Goal: Task Accomplishment & Management: Use online tool/utility

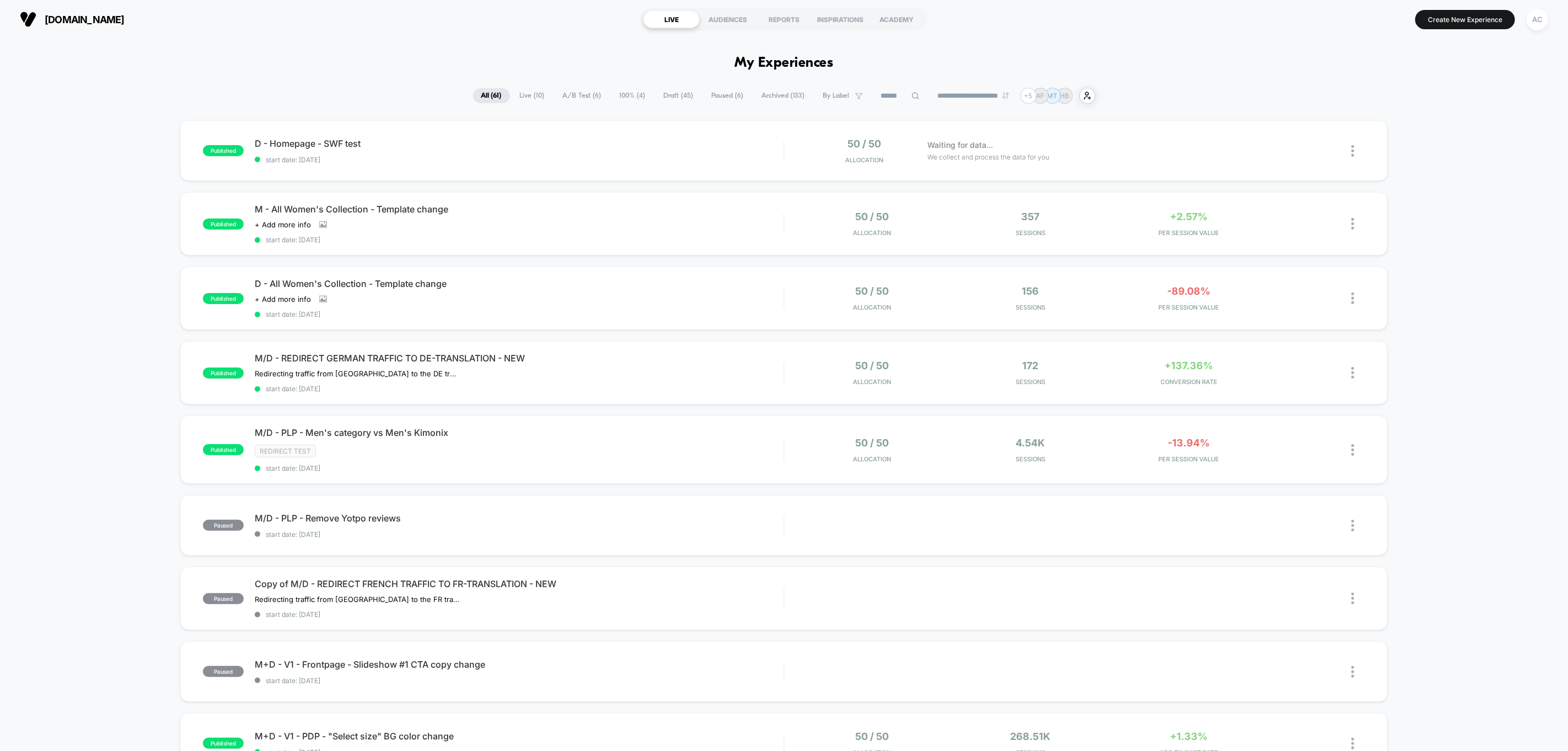
click at [572, 95] on span "A/B Test ( 6 )" at bounding box center [582, 95] width 55 height 15
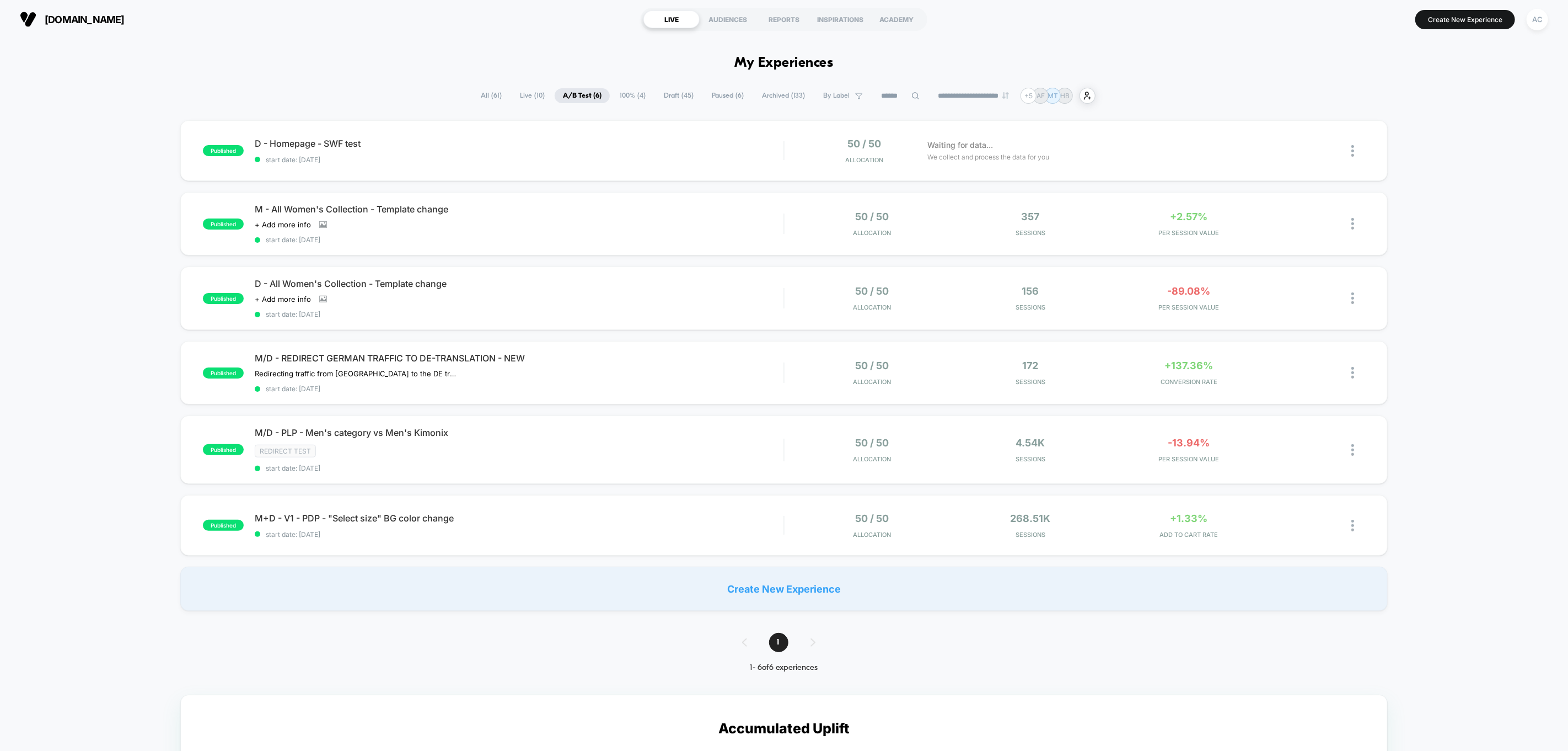
click at [677, 97] on span "Draft ( 45 )" at bounding box center [678, 95] width 46 height 15
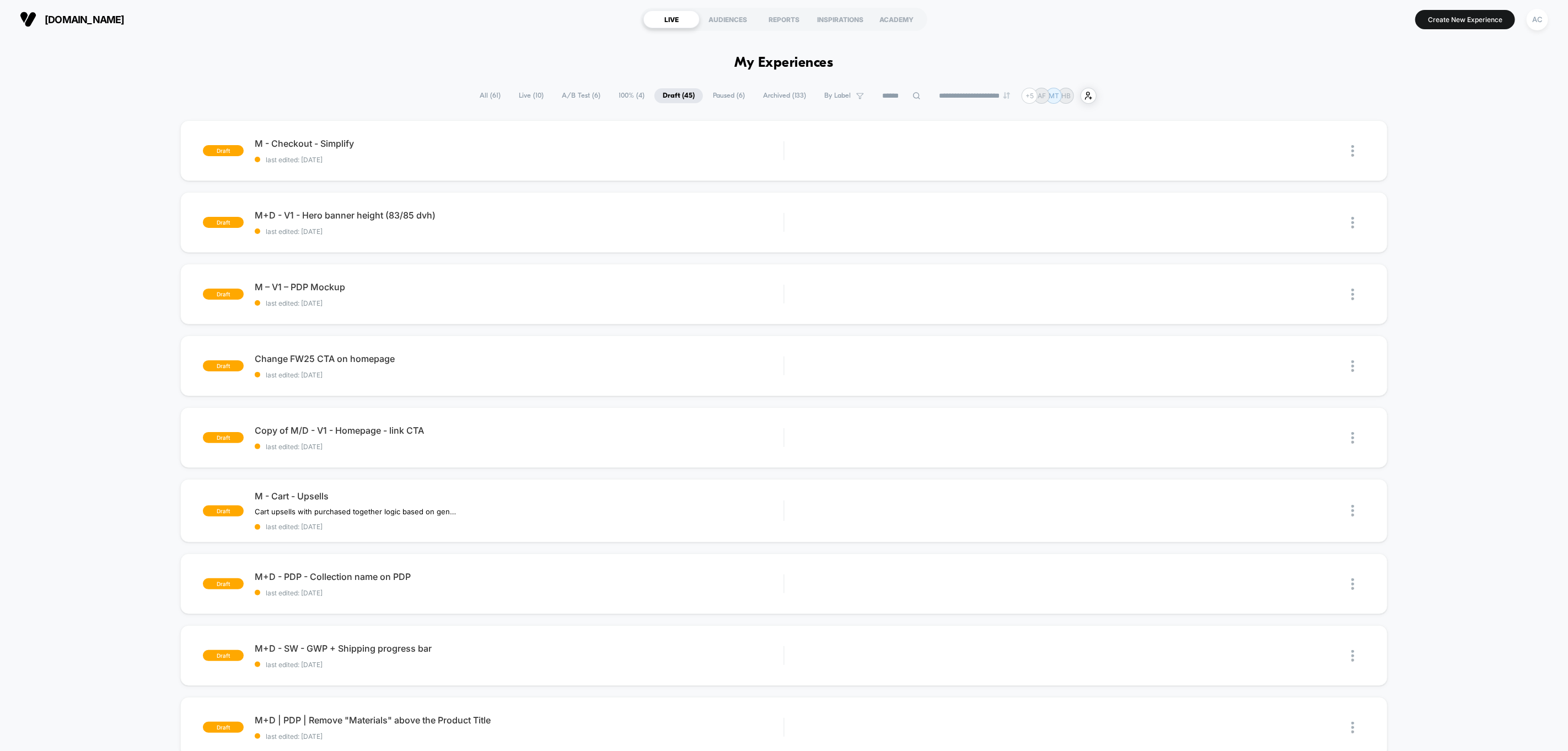
click at [913, 96] on icon at bounding box center [916, 95] width 8 height 8
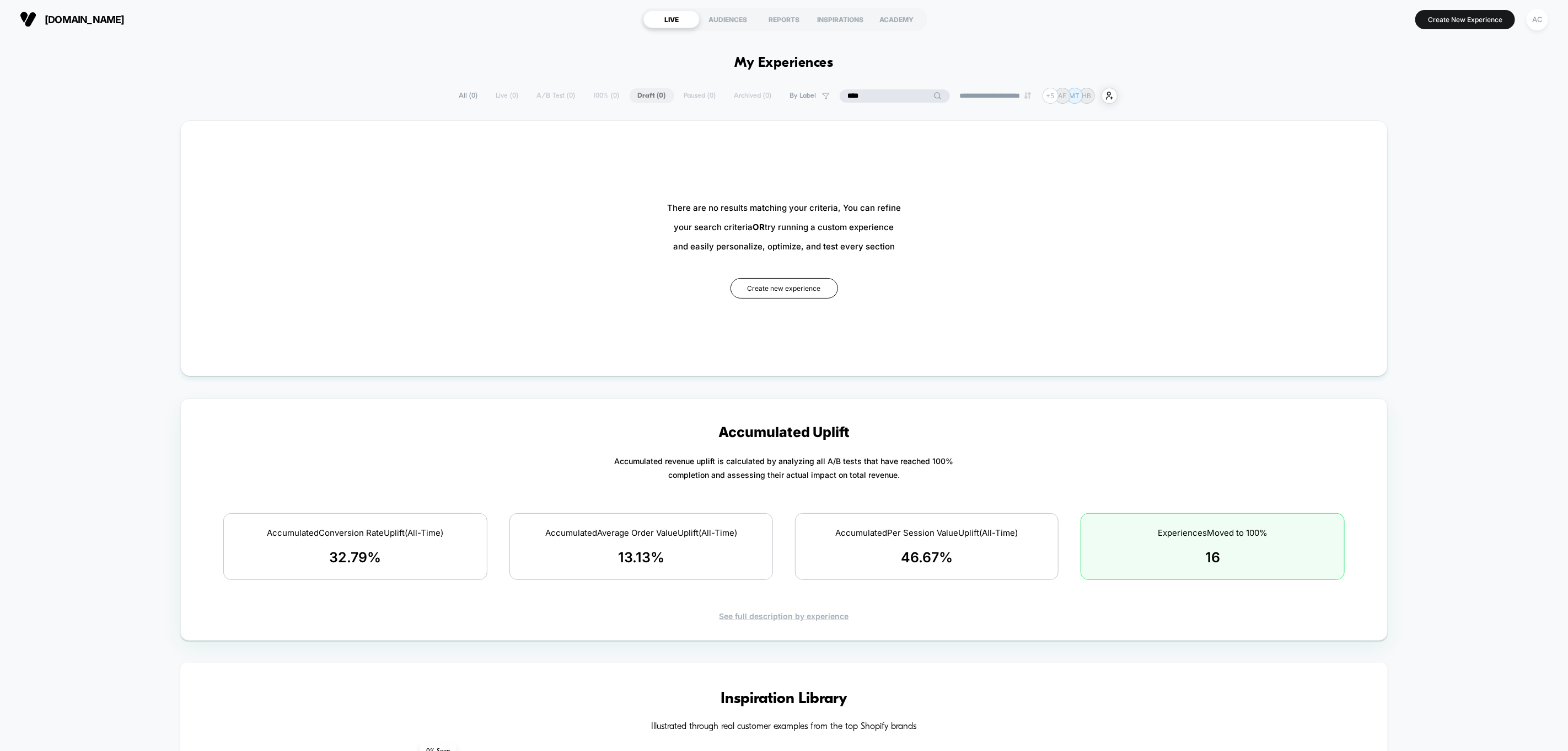
type input "*****"
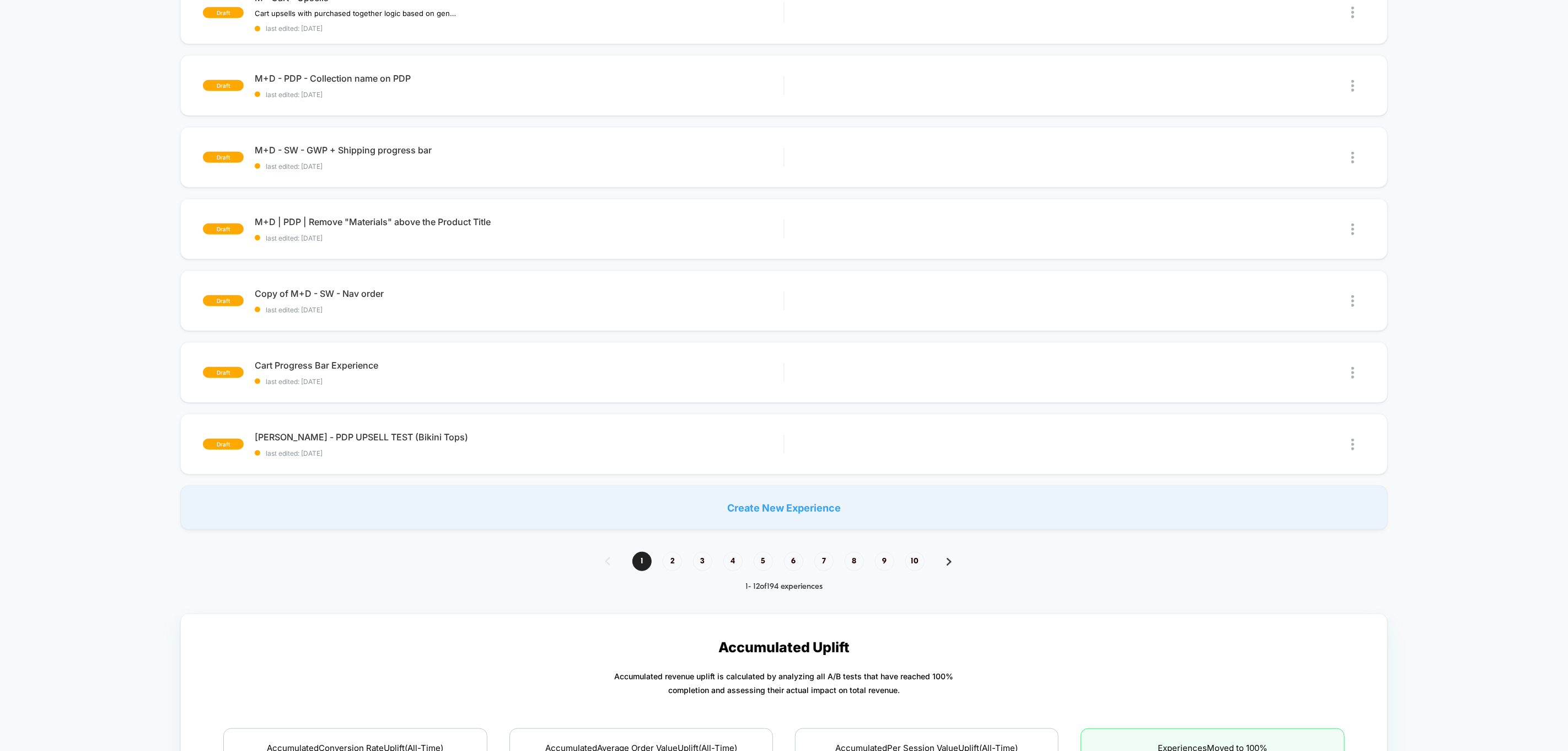
scroll to position [497, 0]
click at [952, 562] on div "1 2 3 4 5 6 7 8 9 10" at bounding box center [784, 563] width 379 height 20
click at [947, 559] on img at bounding box center [949, 563] width 5 height 8
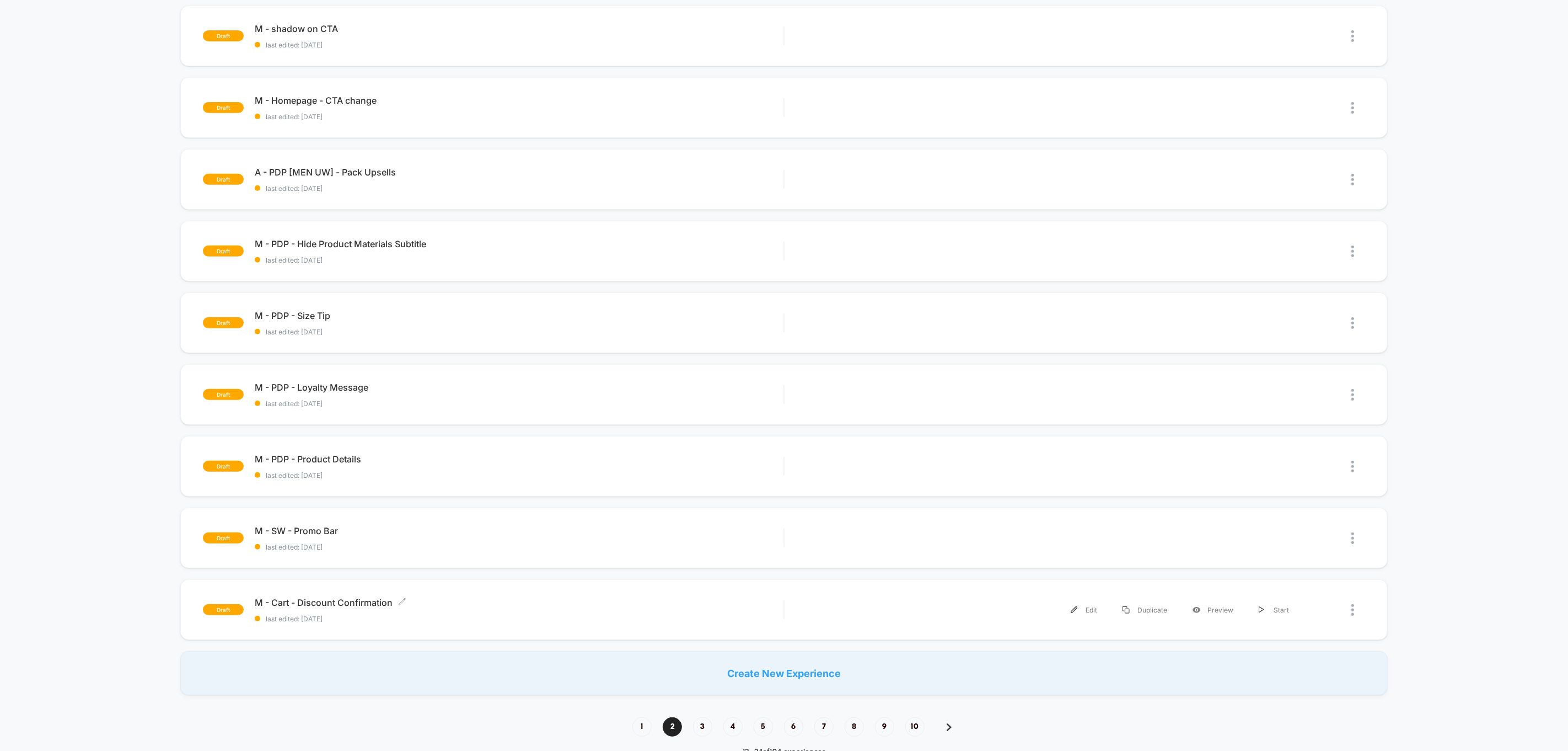
scroll to position [333, 0]
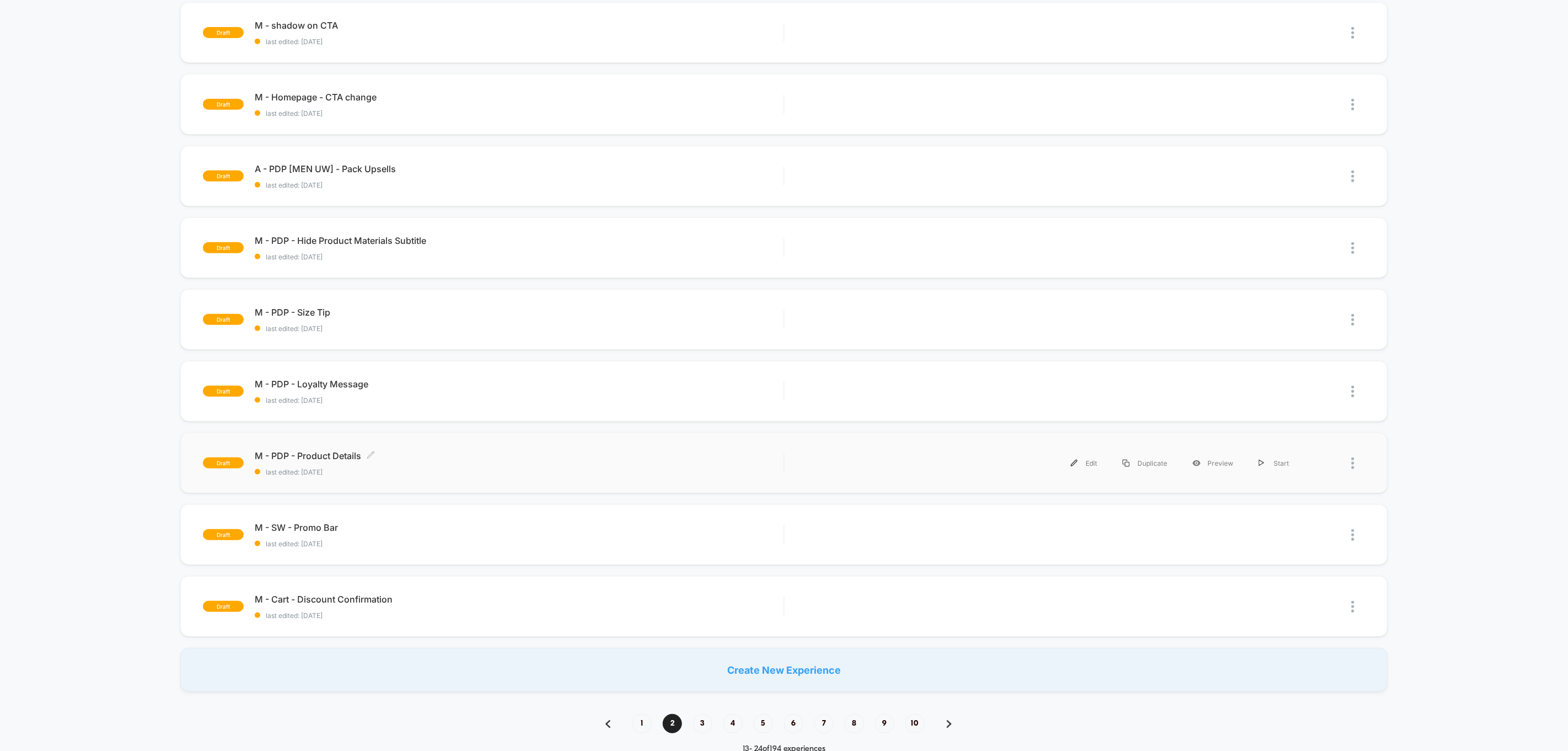
click at [447, 456] on span "M - PDP - Product Details Click to edit experience details" at bounding box center [519, 455] width 529 height 11
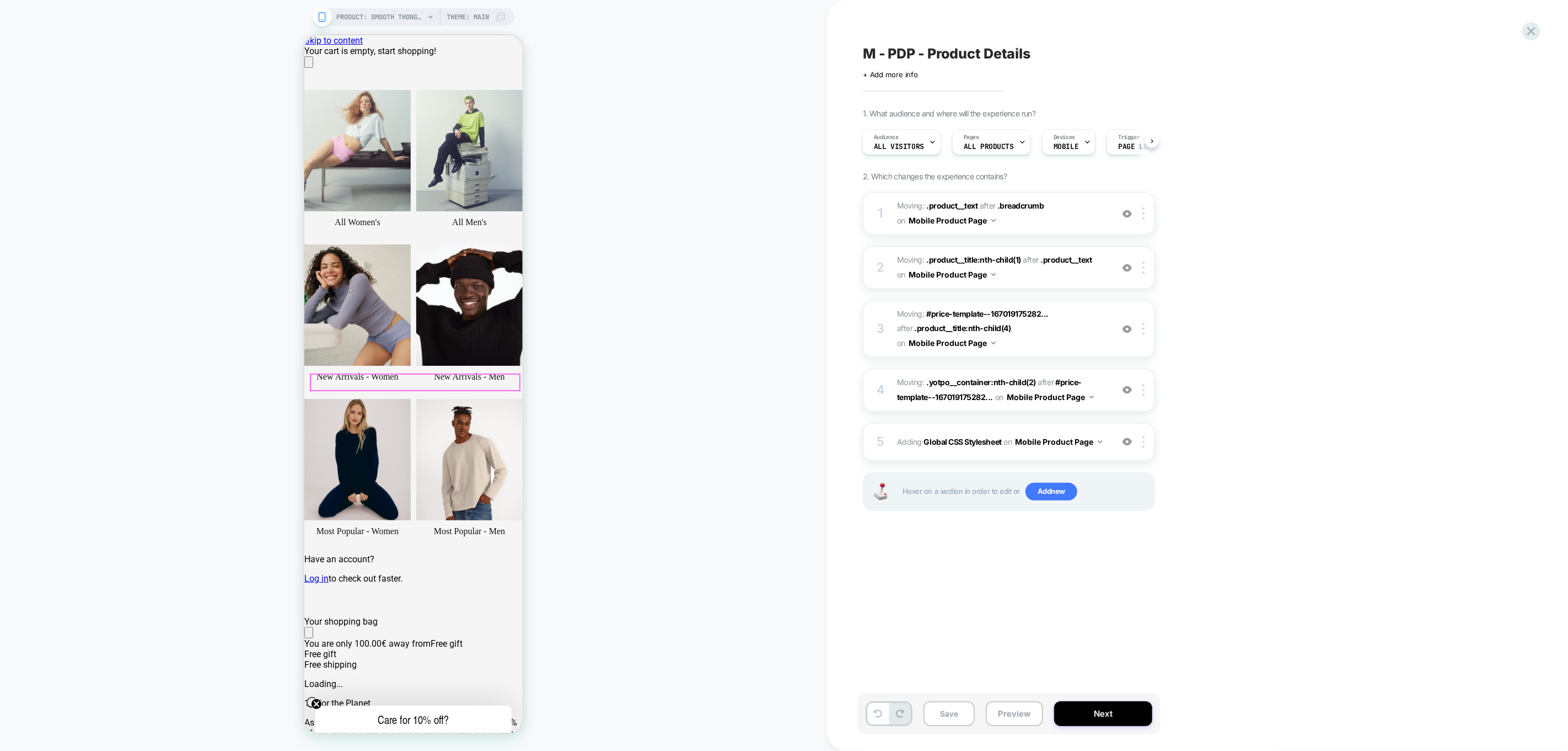
scroll to position [164, 0]
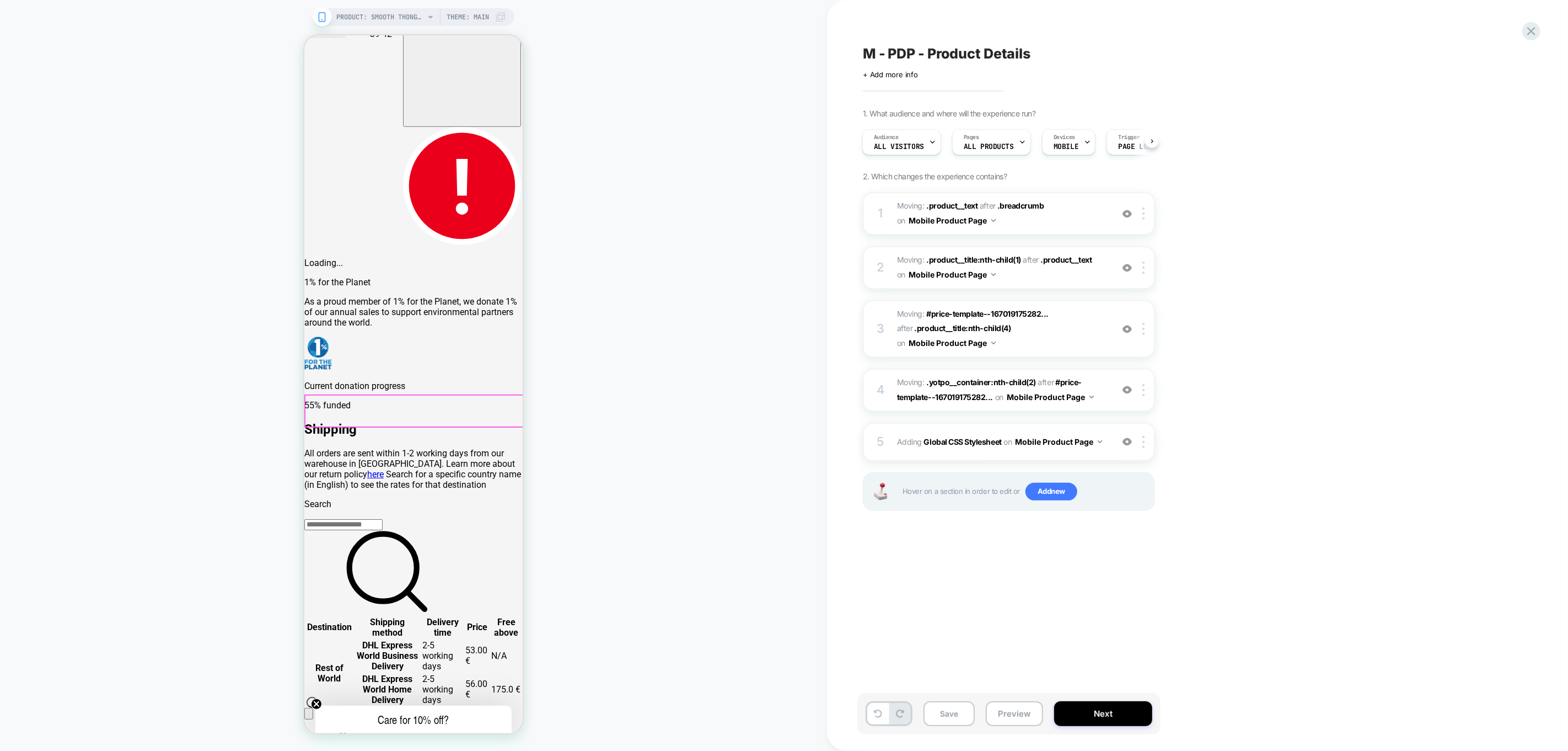
scroll to position [0, 0]
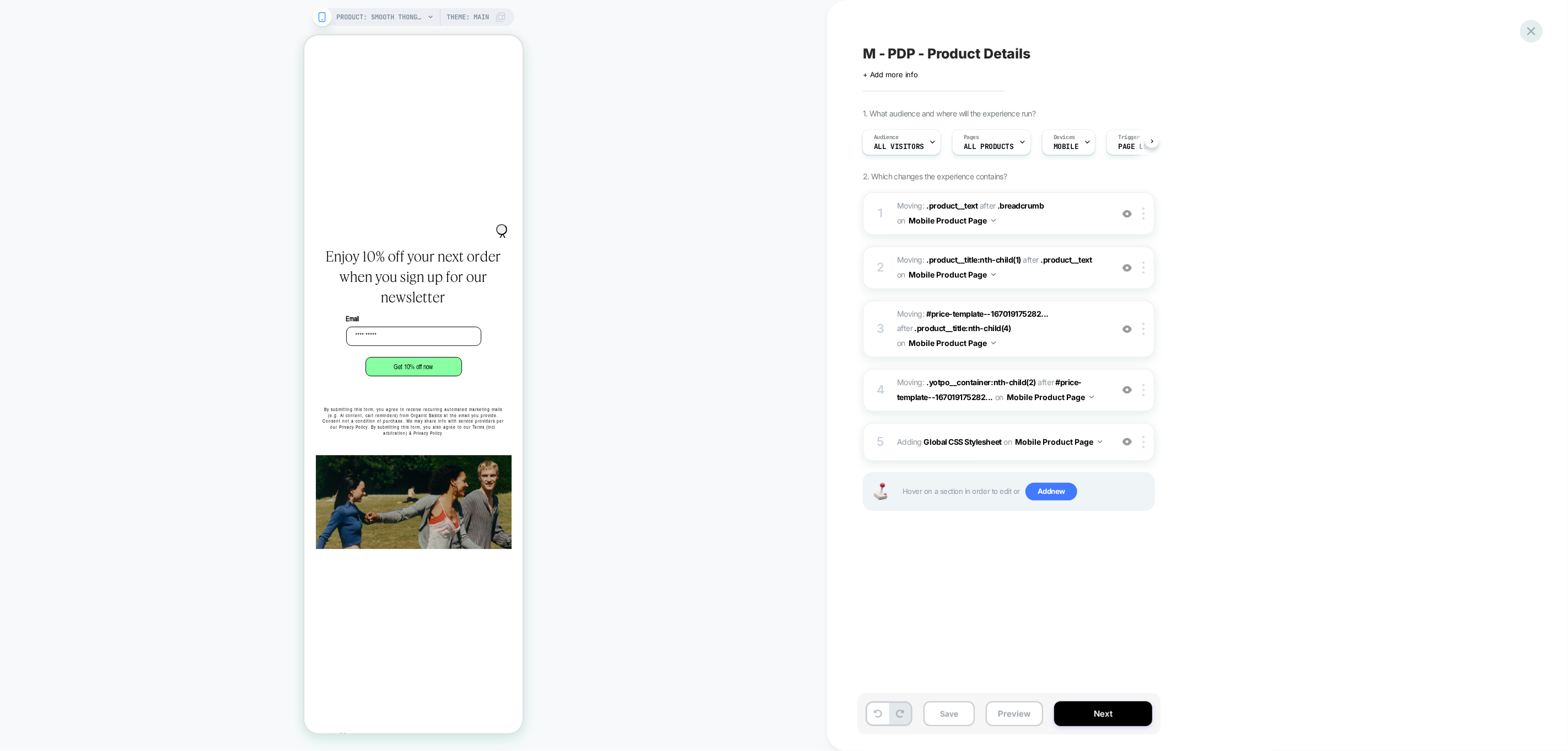
click at [1532, 28] on icon at bounding box center [1531, 30] width 15 height 15
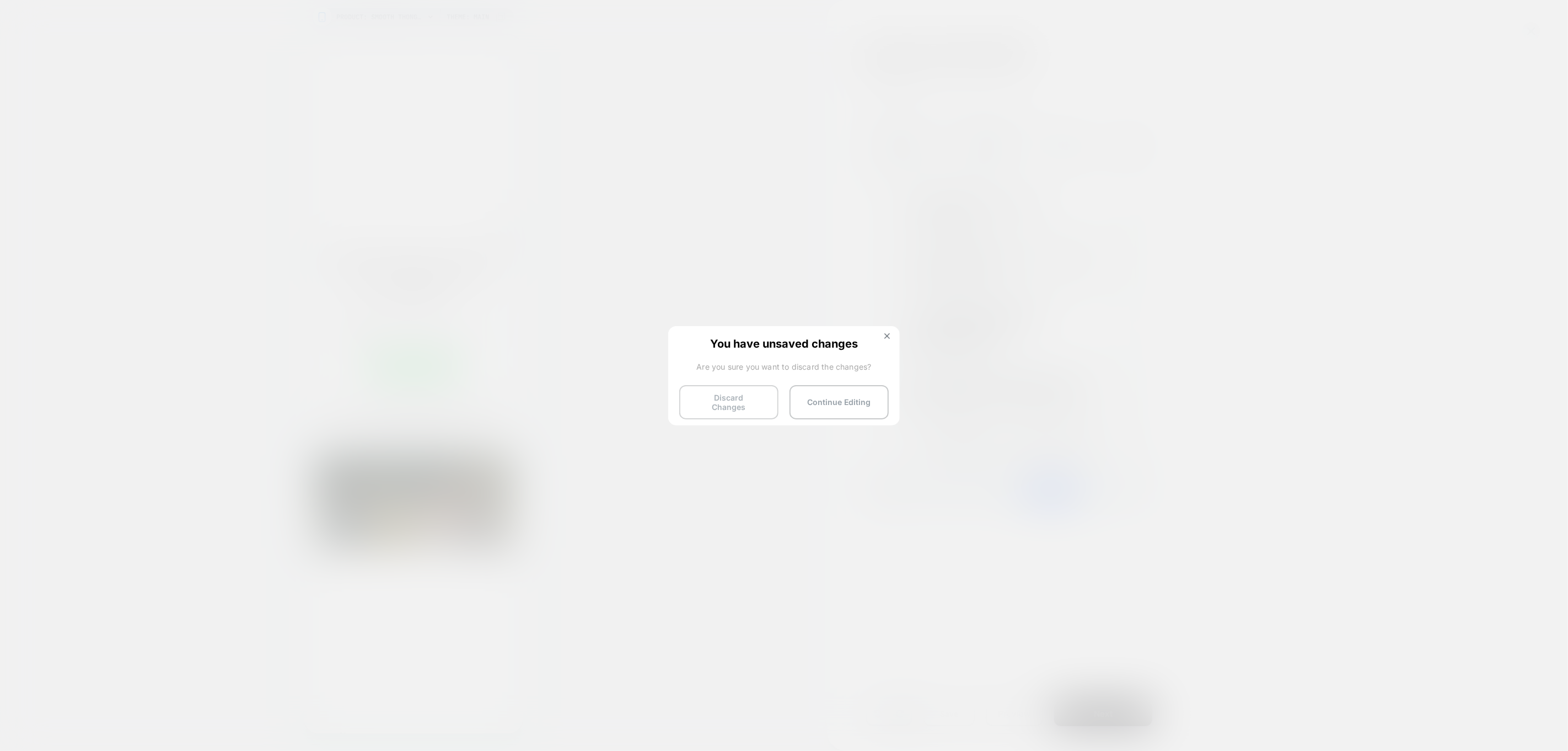
click at [774, 395] on button "Discard Changes" at bounding box center [728, 402] width 99 height 34
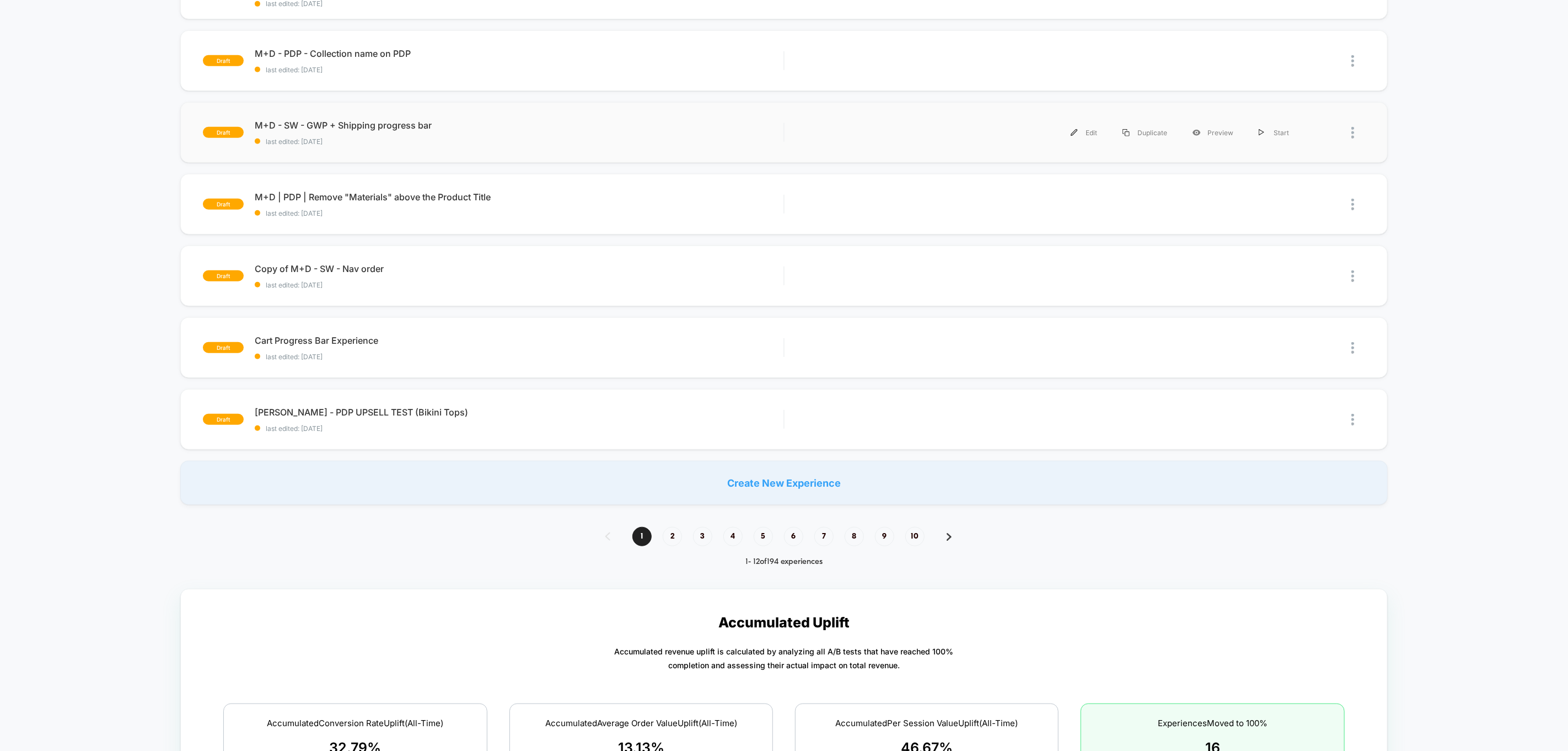
scroll to position [544, 0]
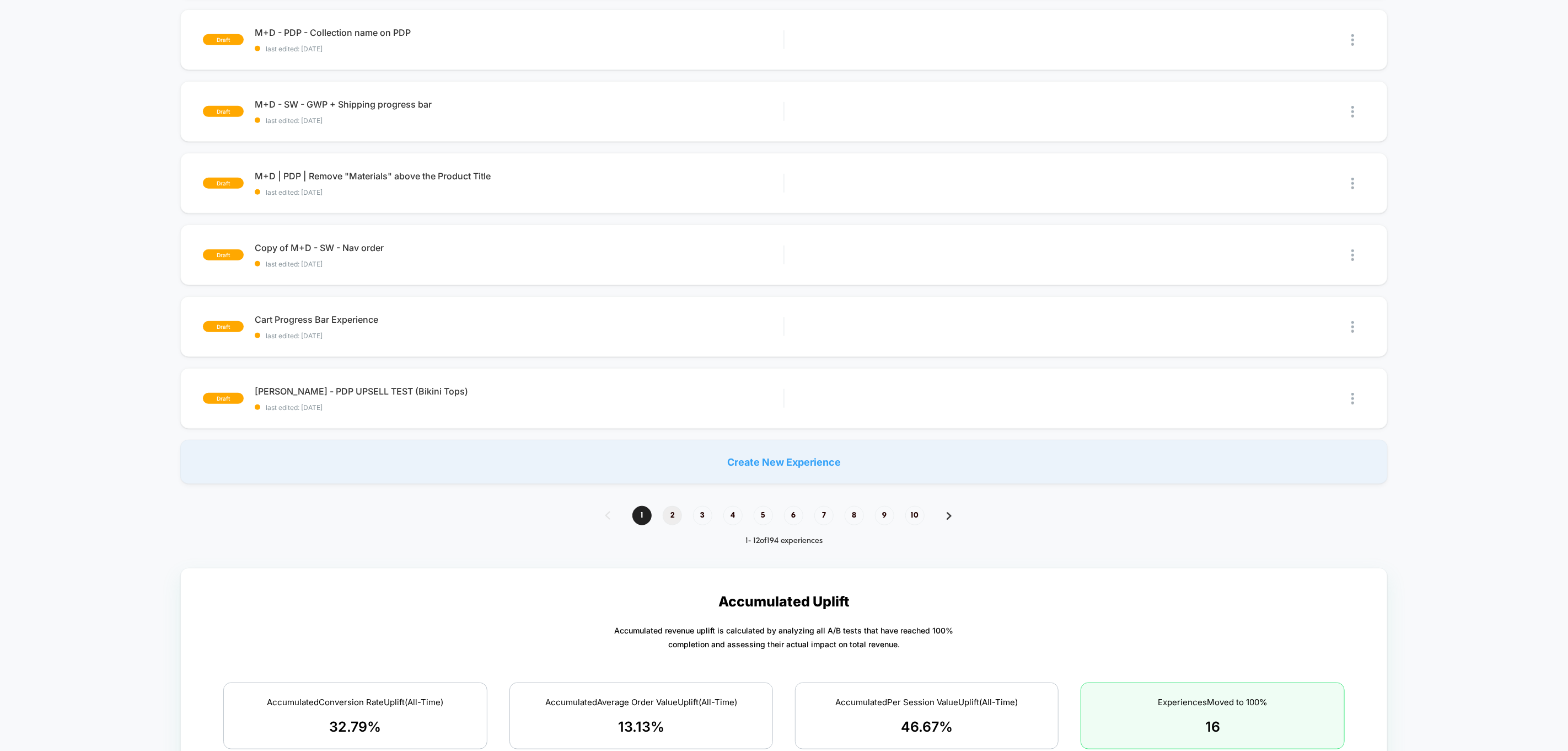
click at [673, 516] on span "2" at bounding box center [672, 515] width 20 height 20
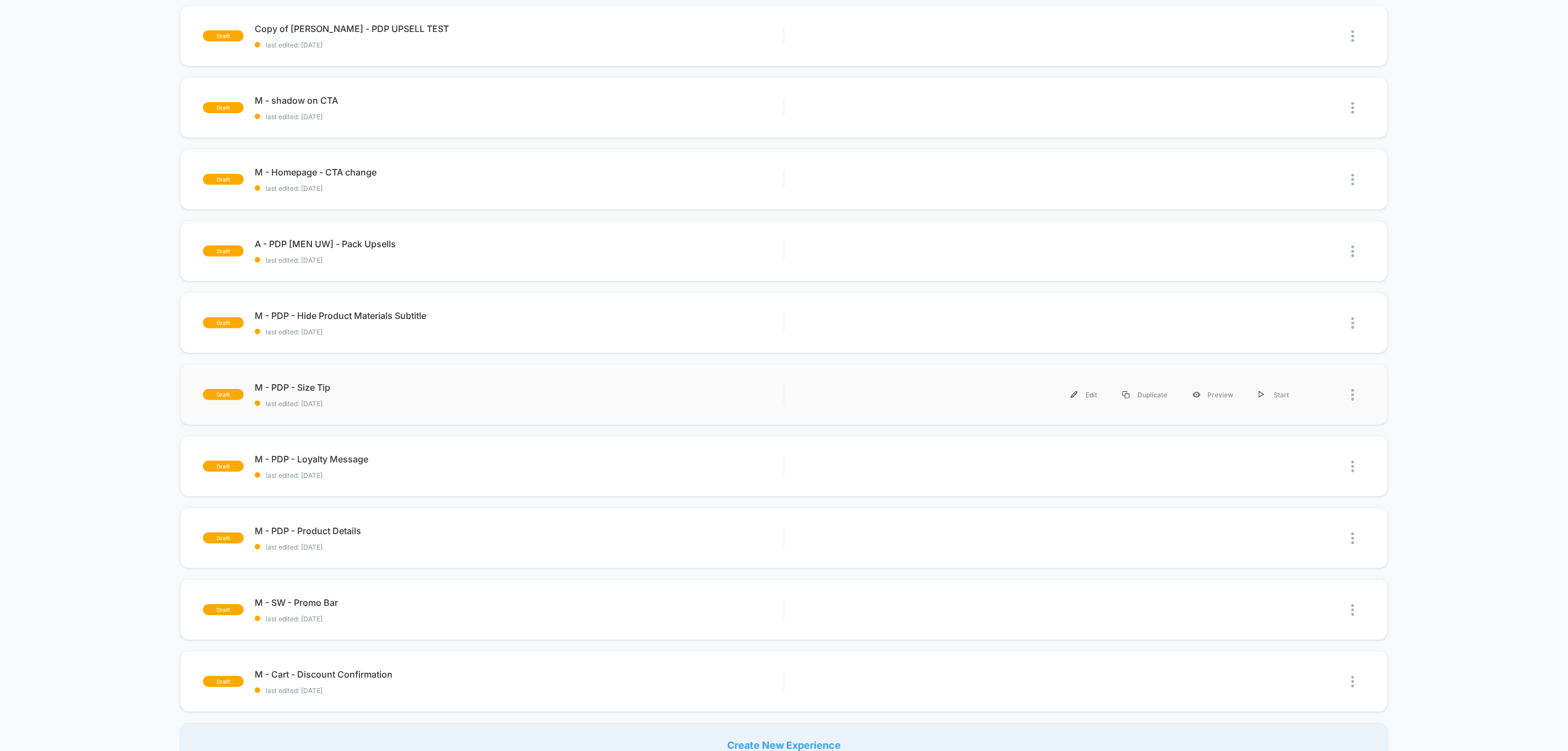
scroll to position [261, 0]
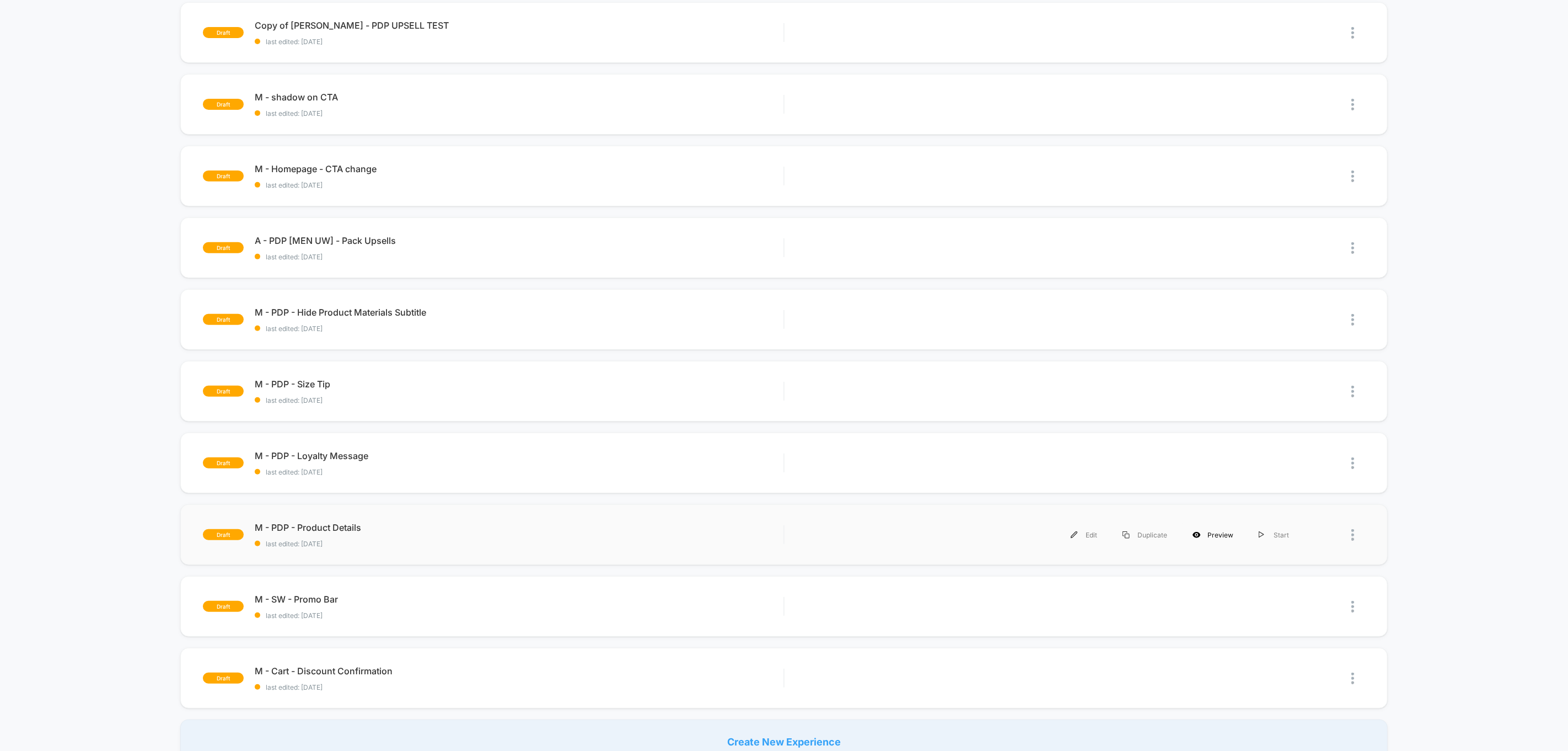
click at [1213, 534] on div "Preview" at bounding box center [1212, 534] width 66 height 25
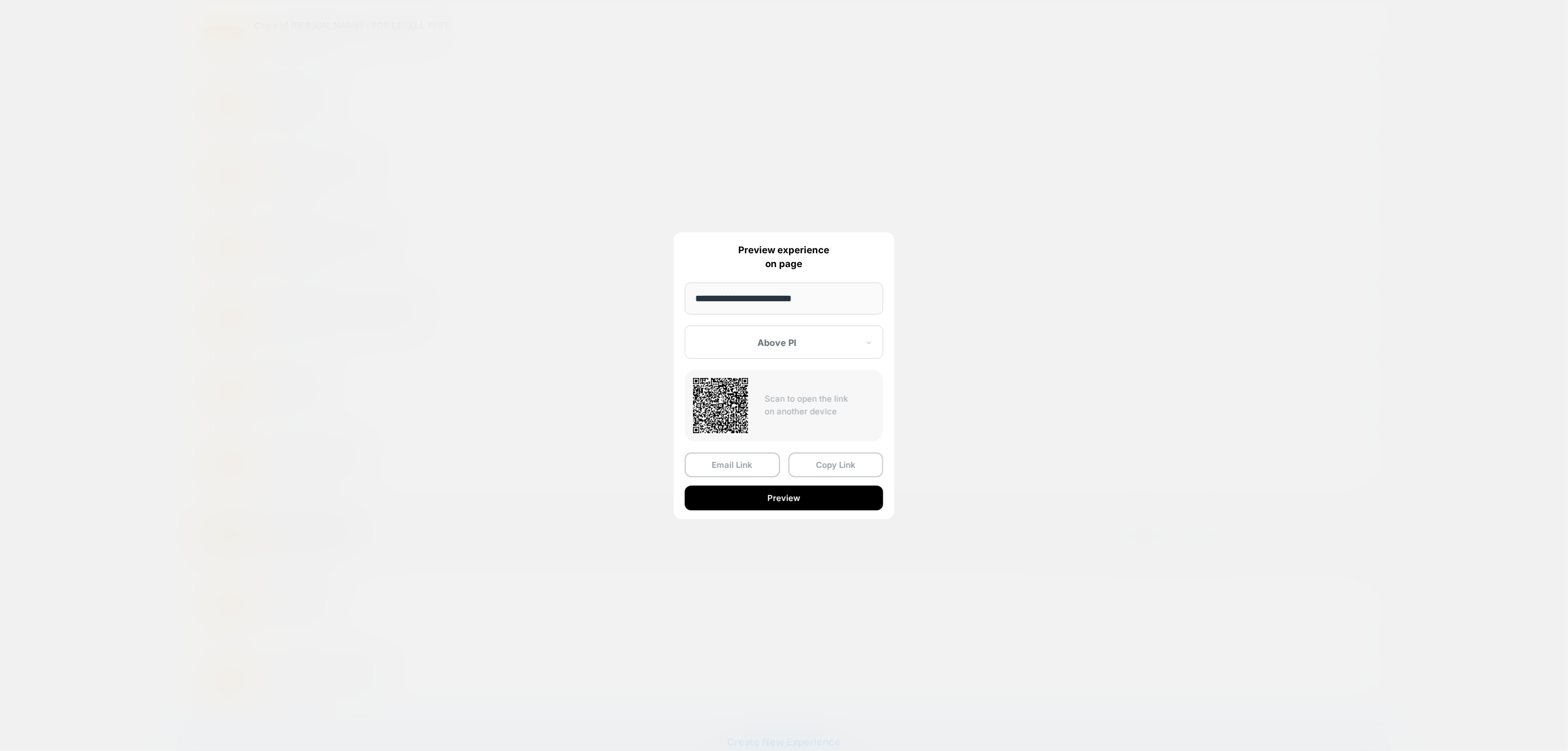
click at [996, 373] on div at bounding box center [784, 375] width 1568 height 751
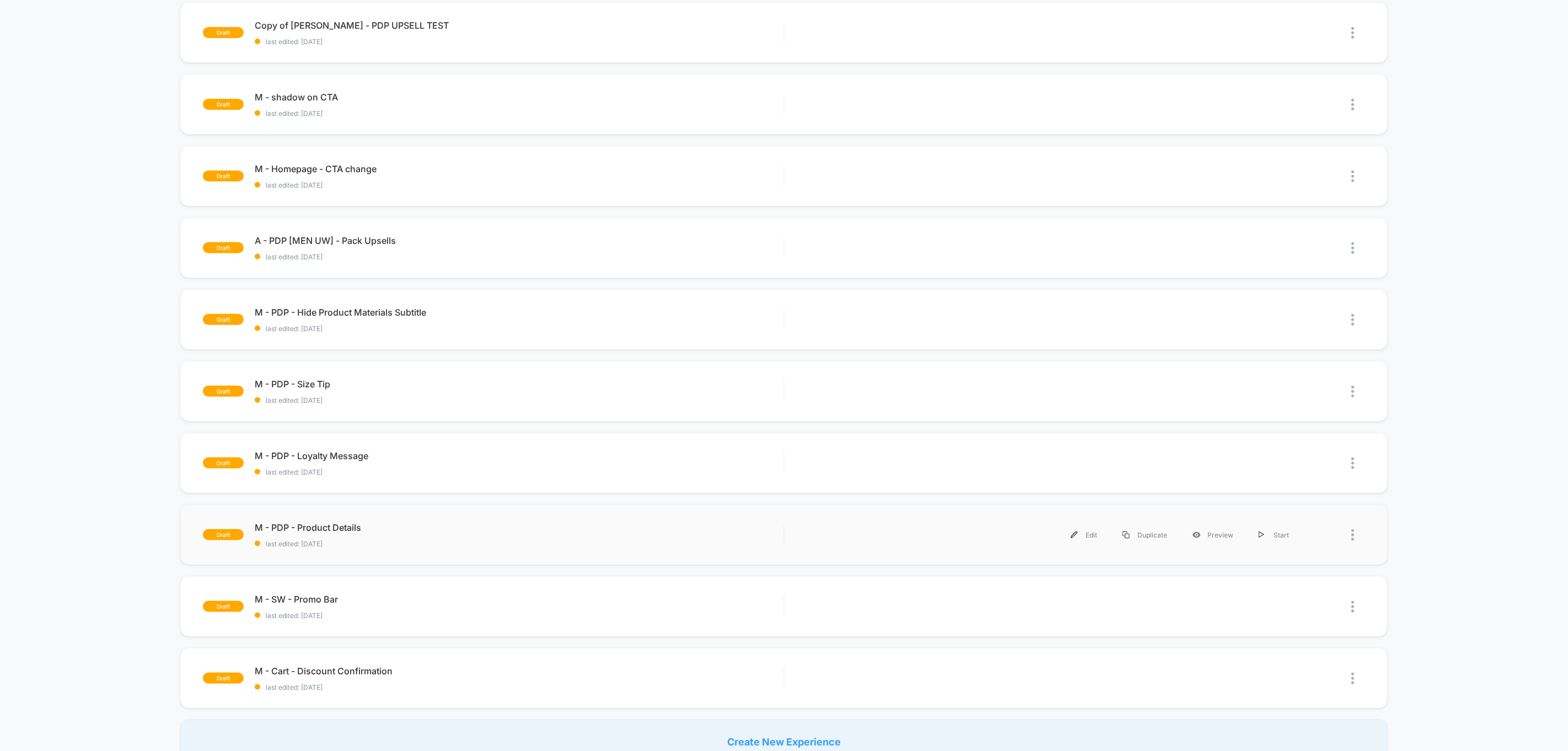
click at [303, 521] on span "M - PDP - Product Details" at bounding box center [519, 526] width 529 height 11
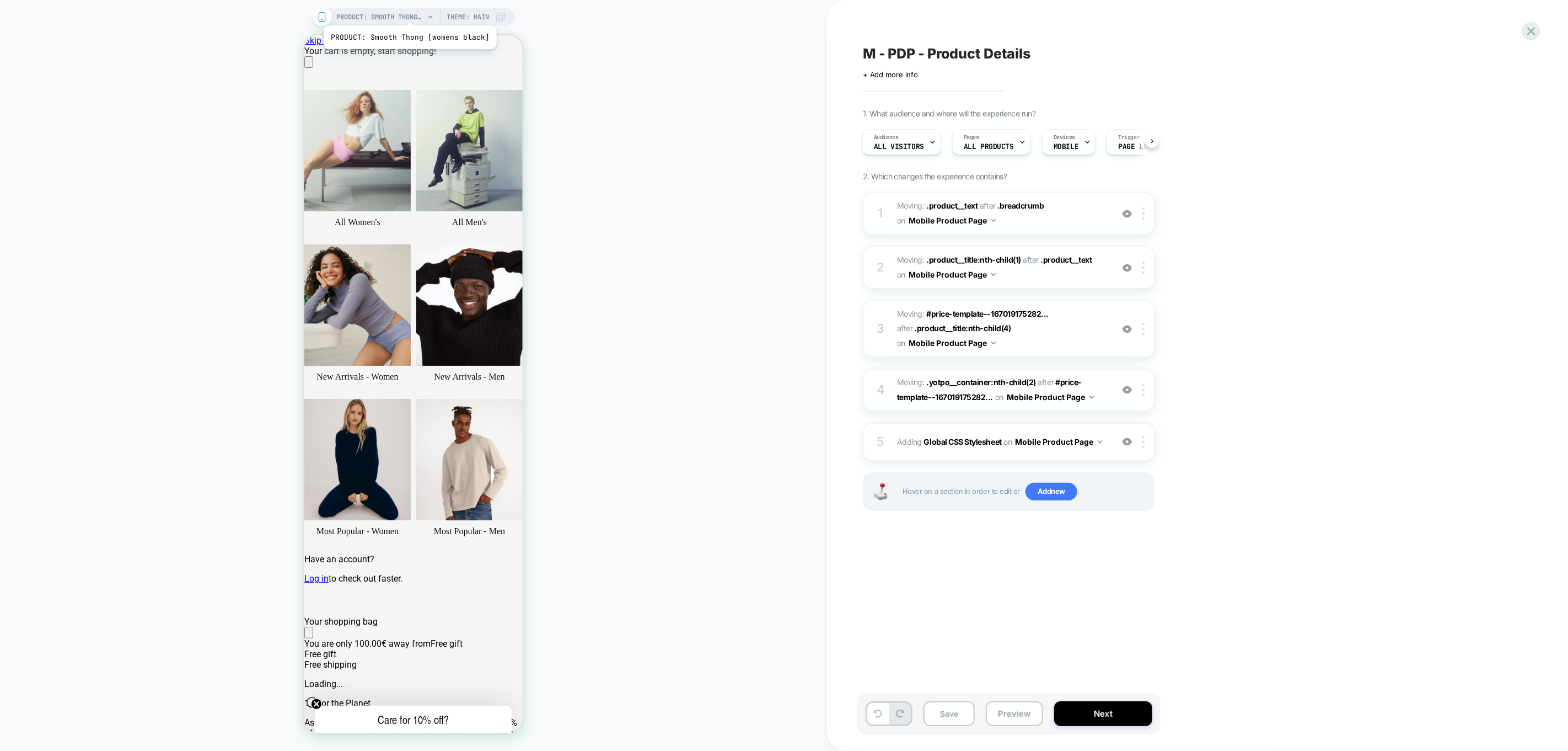
click at [408, 12] on span "PRODUCT: Smooth Thong [womens black]" at bounding box center [381, 17] width 88 height 18
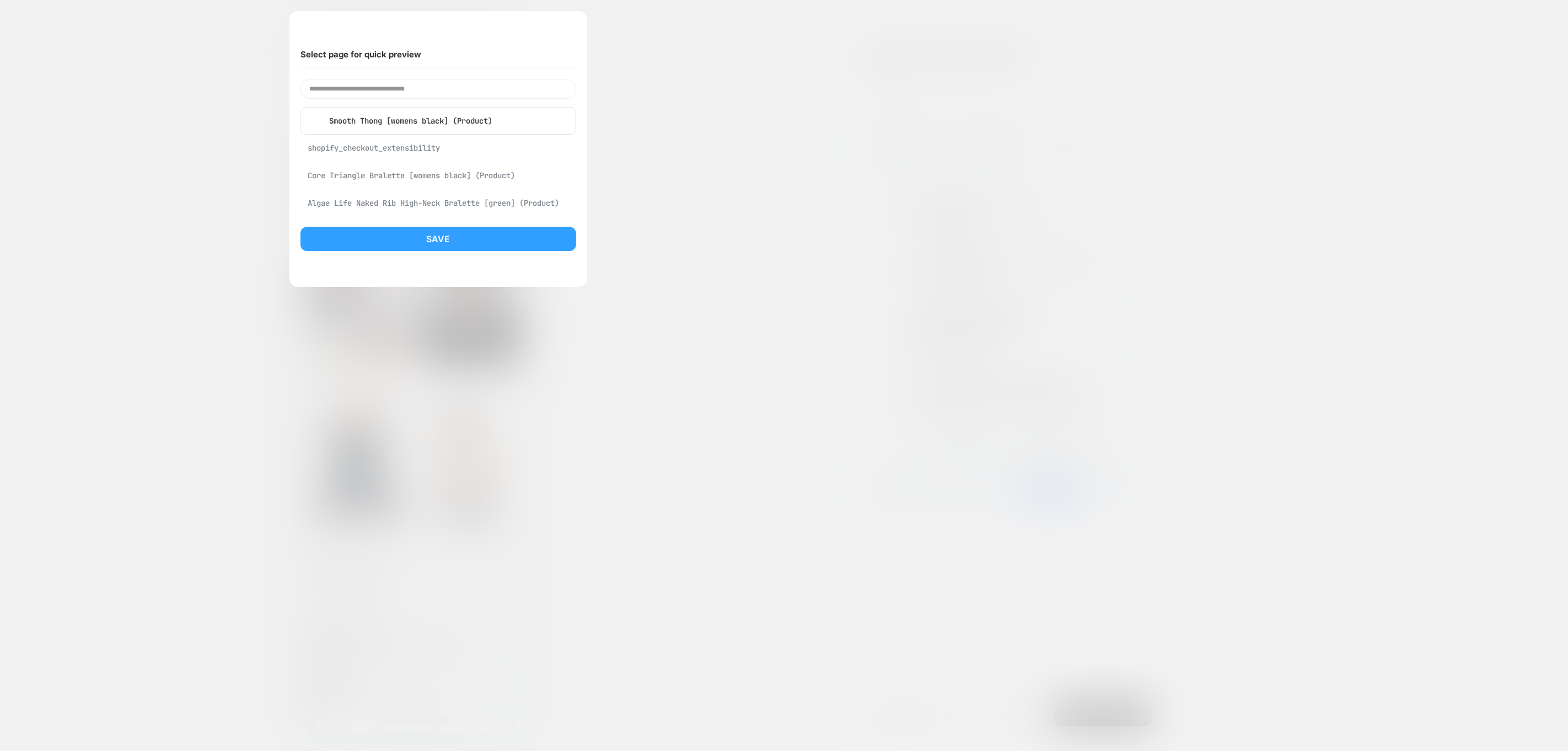
click at [690, 26] on div at bounding box center [784, 375] width 1568 height 751
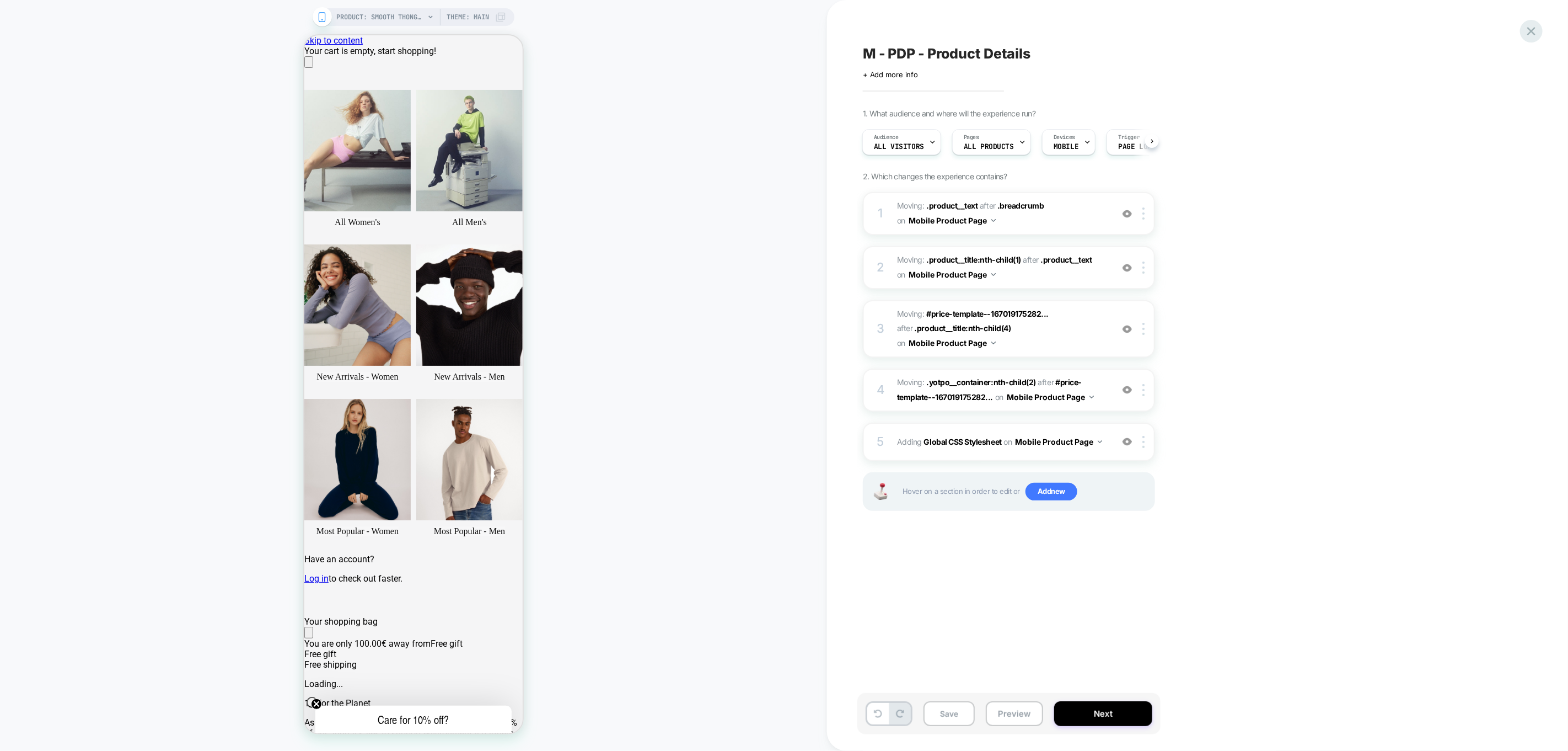
click at [1532, 27] on icon at bounding box center [1531, 30] width 15 height 15
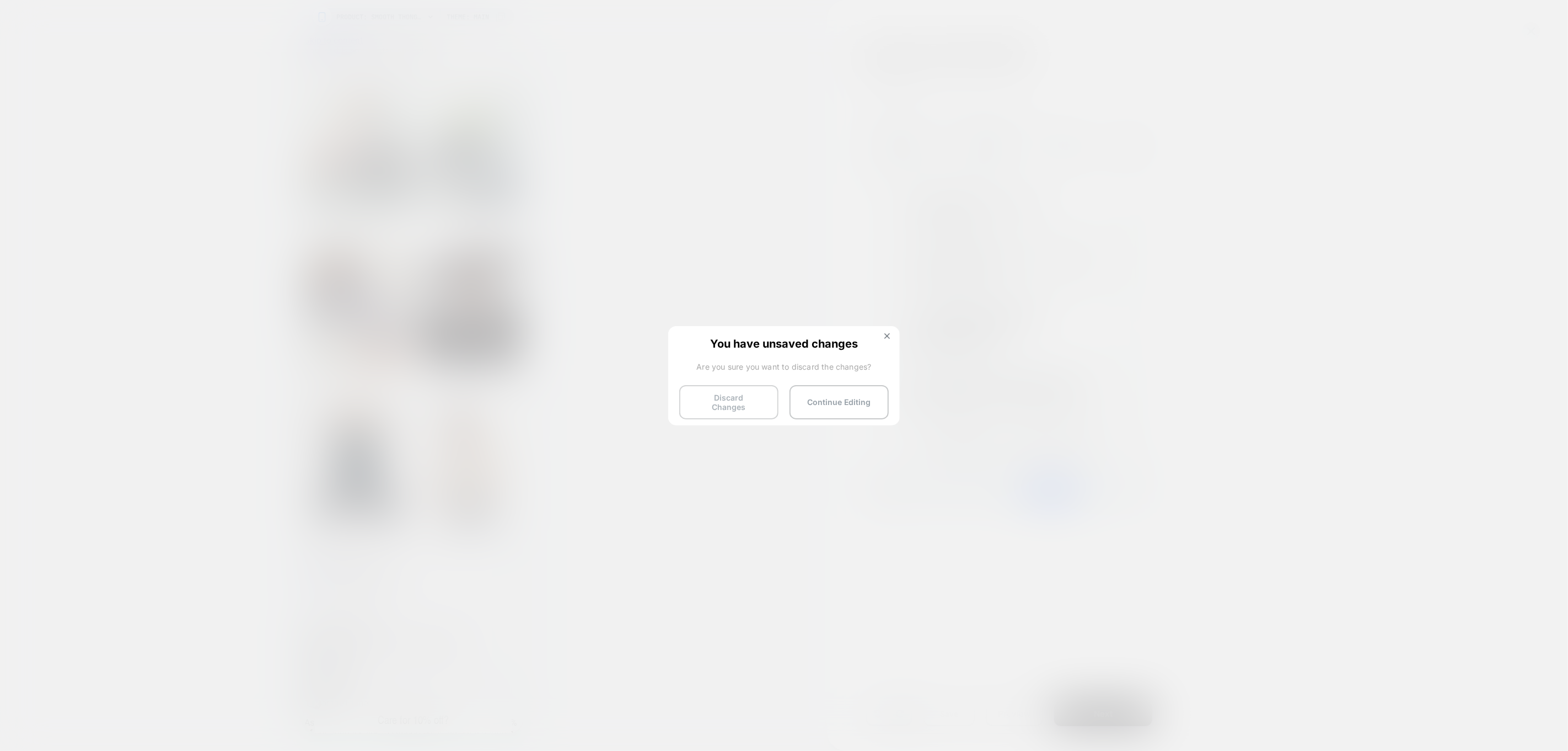
click at [759, 390] on button "Discard Changes" at bounding box center [728, 402] width 99 height 34
